Goal: Browse casually

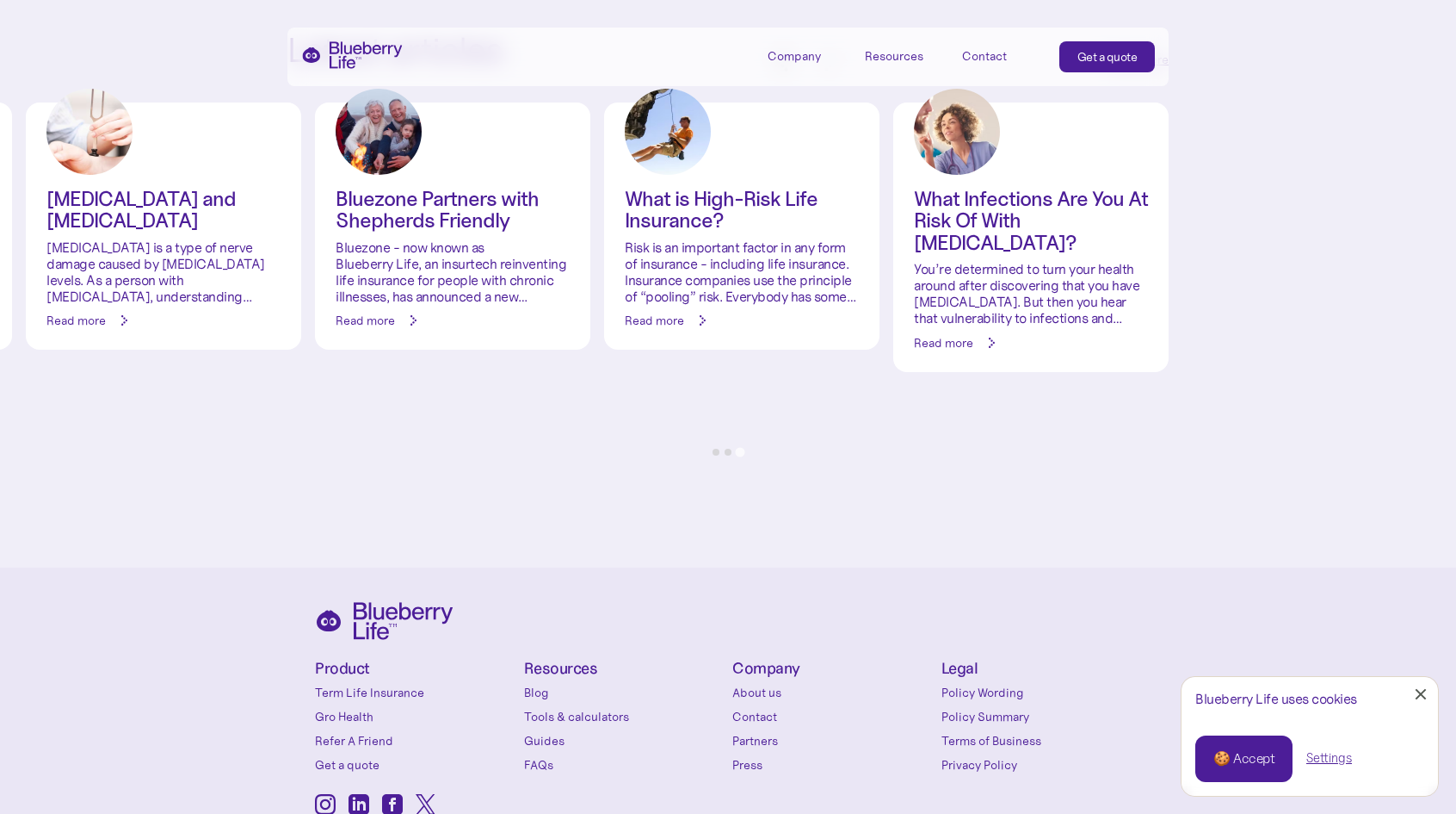
scroll to position [8095, 0]
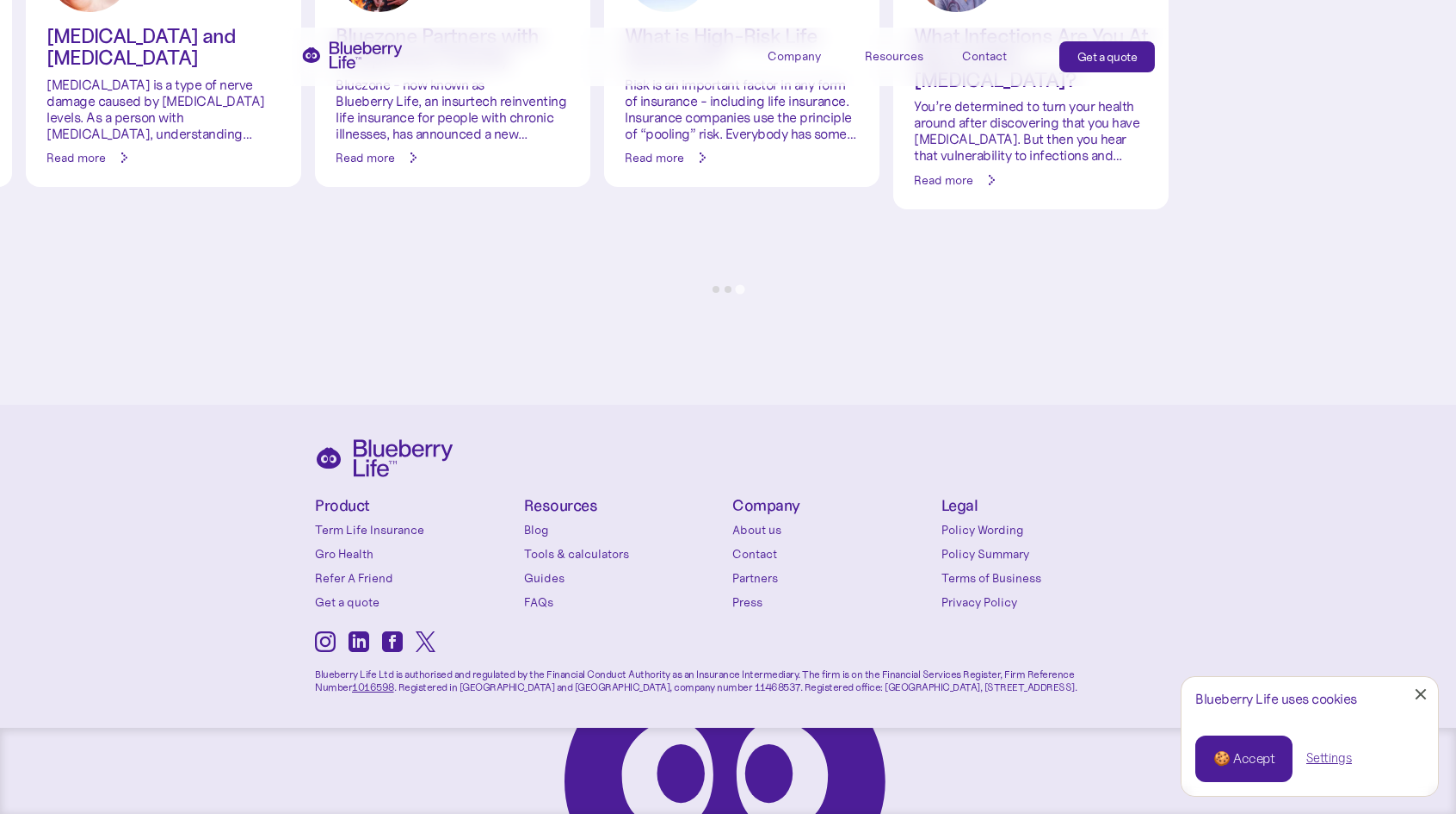
click at [1421, 695] on div "Close Cookie Popup" at bounding box center [1421, 694] width 1 height 1
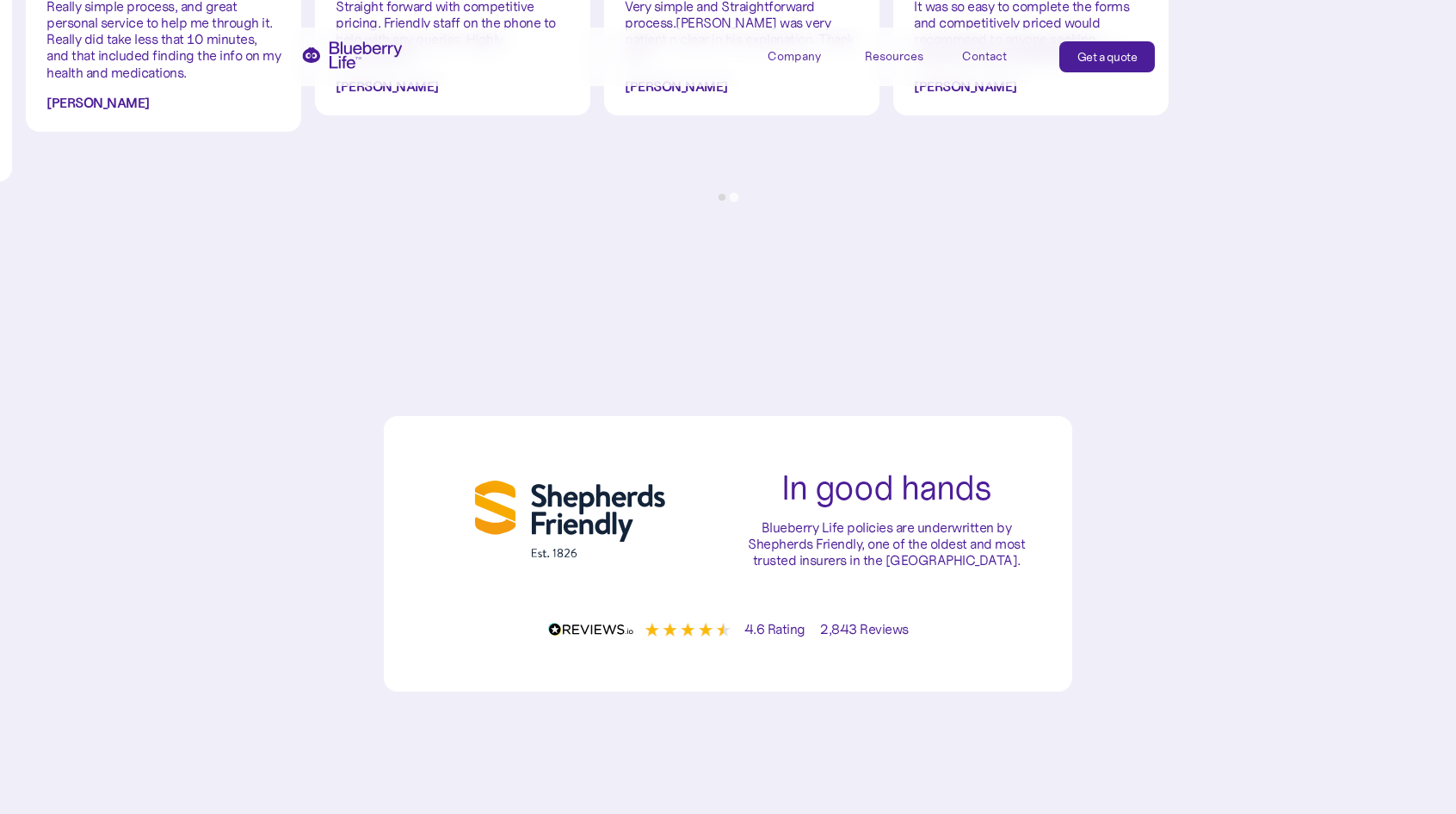
scroll to position [6201, 0]
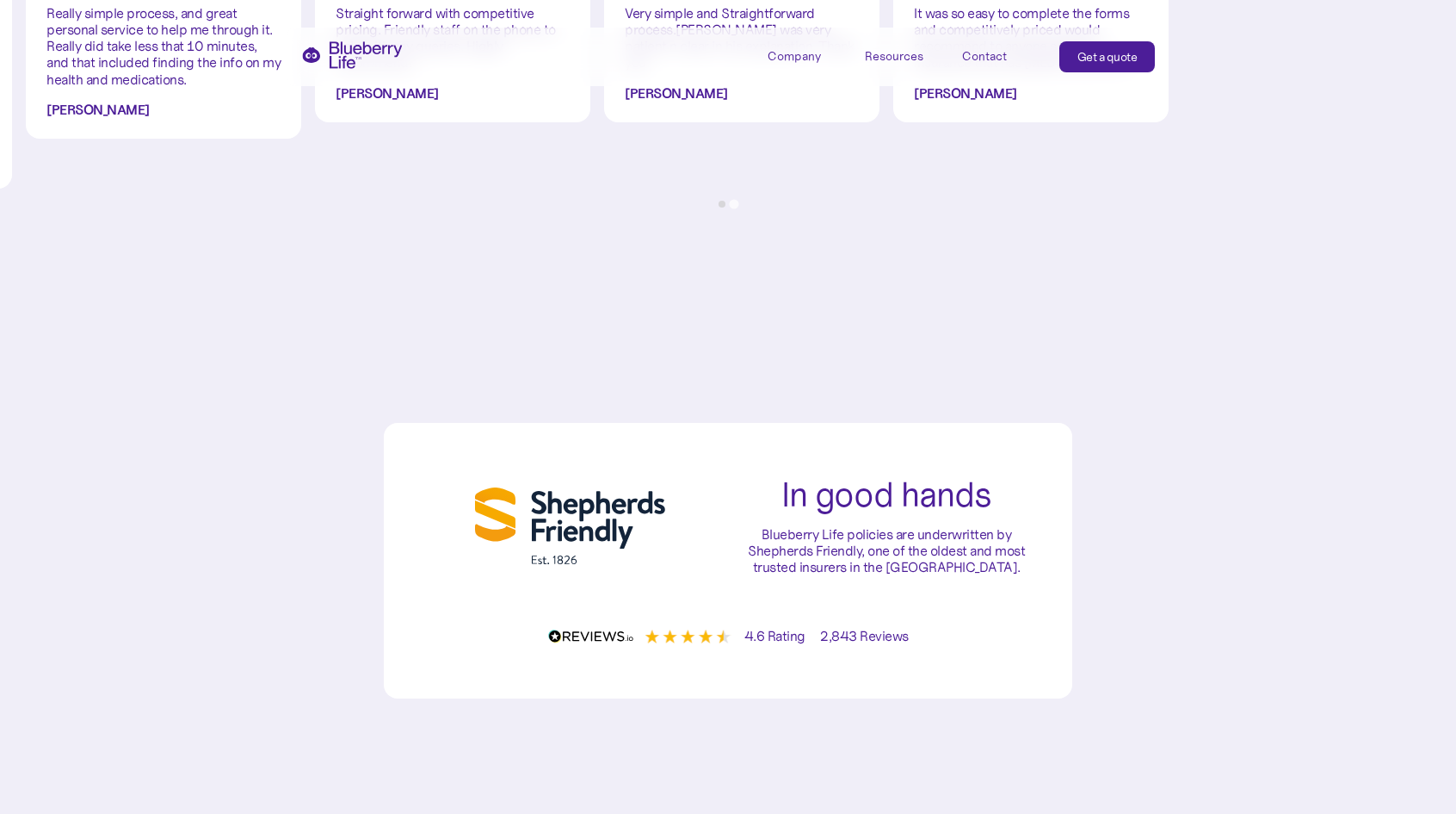
click at [862, 502] on h2 "In good hands" at bounding box center [887, 493] width 211 height 36
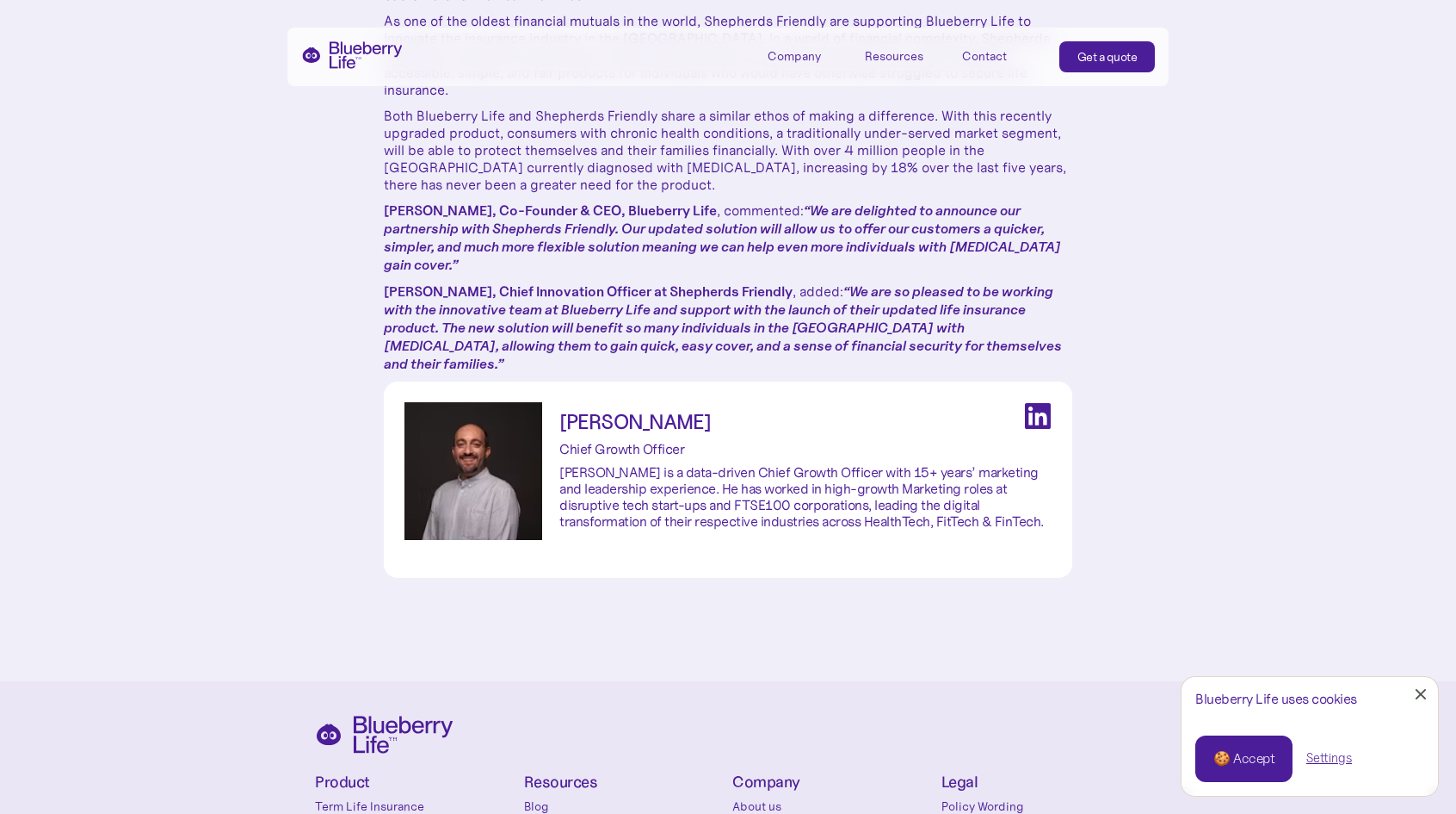
scroll to position [948, 0]
